Goal: Transaction & Acquisition: Purchase product/service

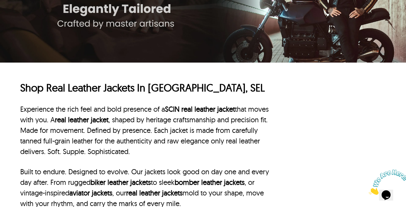
scroll to position [160, 0]
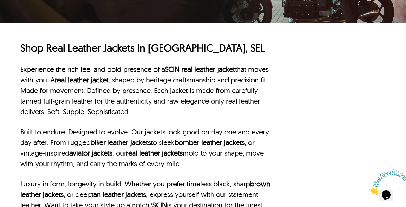
click at [191, 136] on p "Built to endure. Designed to evolve. Our jackets look good on day one and every…" at bounding box center [148, 148] width 256 height 42
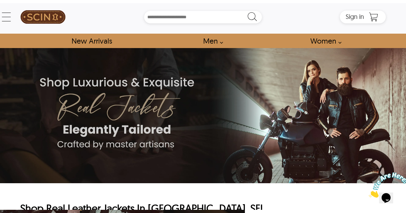
scroll to position [0, 0]
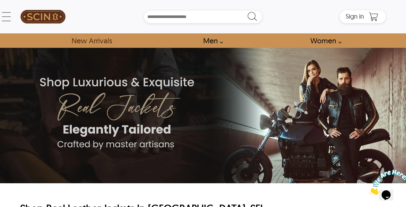
click at [103, 44] on link "New Arrivals" at bounding box center [91, 40] width 55 height 14
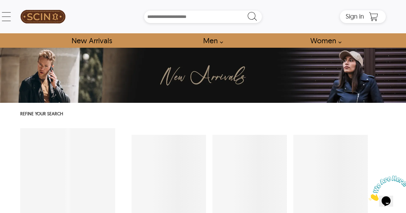
select select "********"
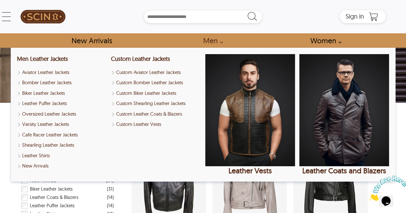
click at [220, 42] on link "Men" at bounding box center [211, 40] width 31 height 14
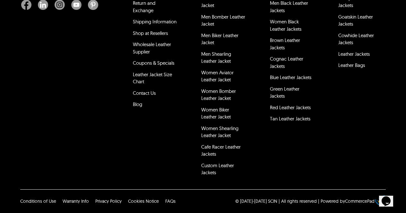
scroll to position [2148, 0]
click at [150, 36] on link "Shop at Resellers" at bounding box center [150, 33] width 35 height 6
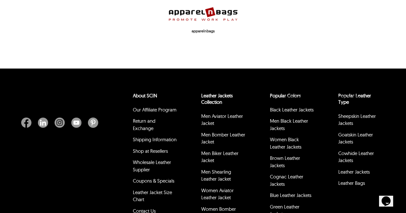
scroll to position [224, 0]
